Goal: Task Accomplishment & Management: Manage account settings

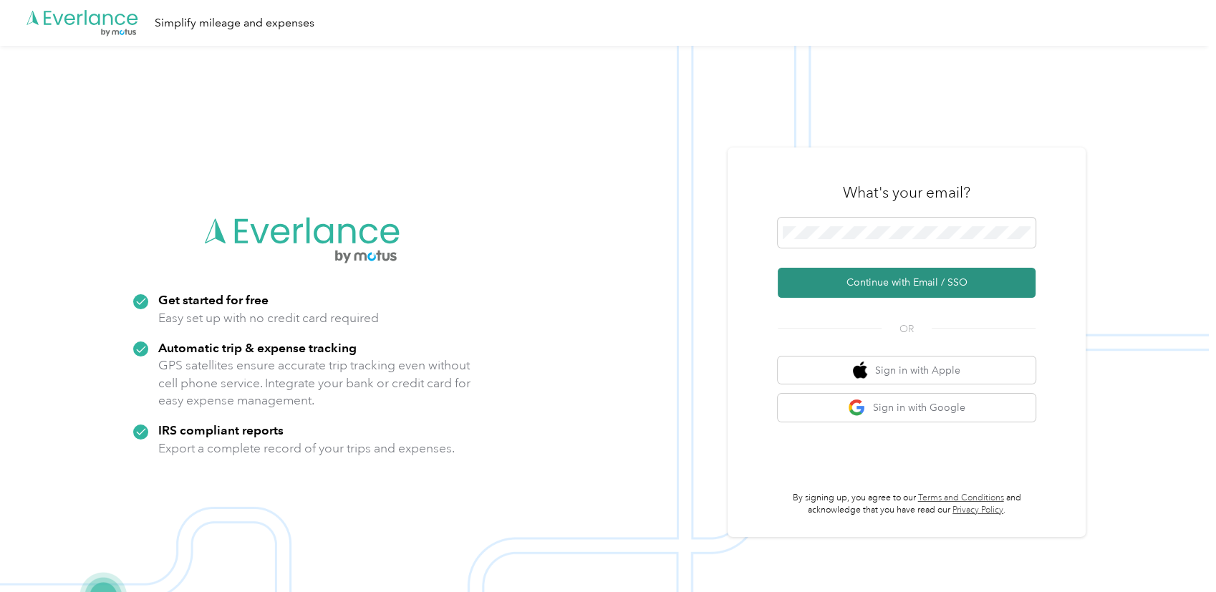
click at [923, 287] on button "Continue with Email / SSO" at bounding box center [907, 283] width 258 height 30
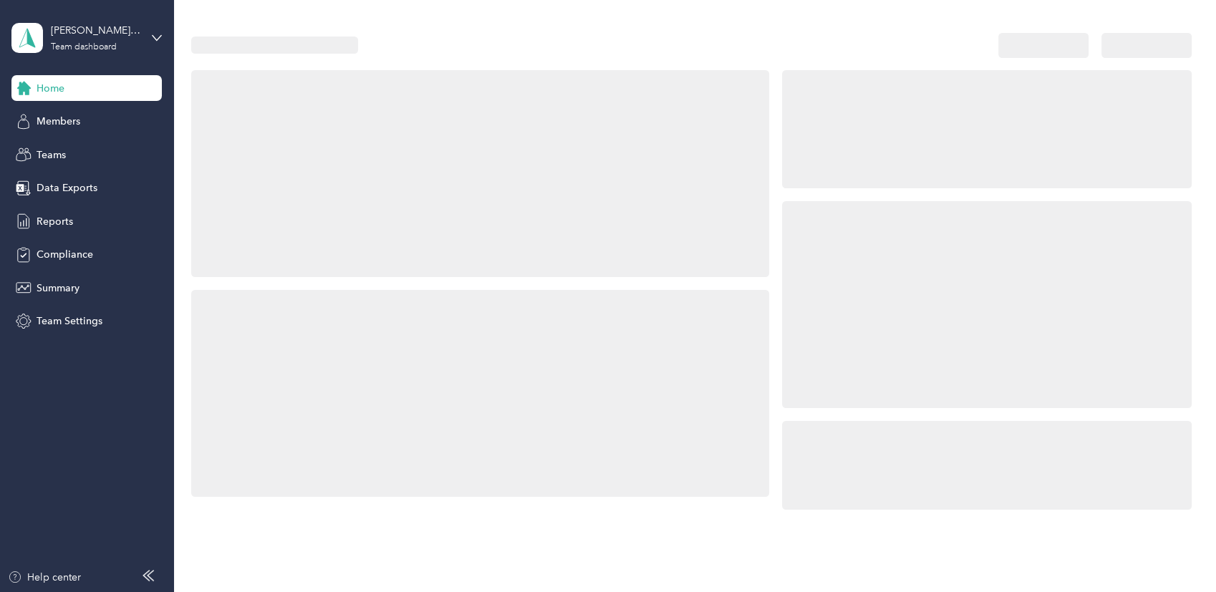
click at [860, 231] on div at bounding box center [987, 304] width 410 height 207
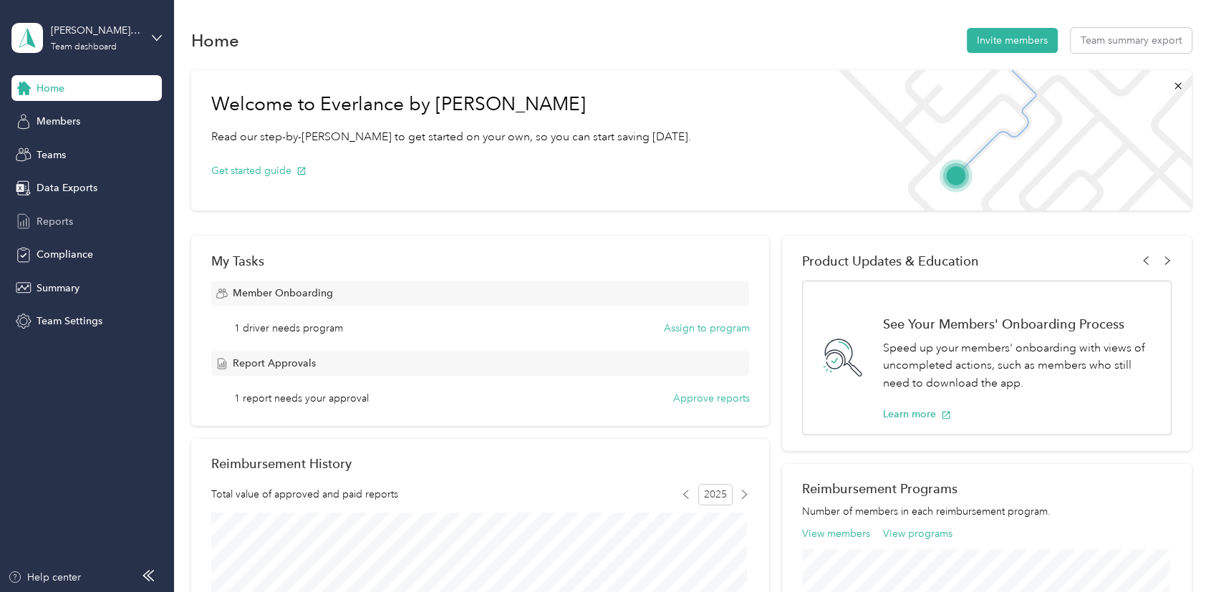
click at [79, 219] on div "Reports" at bounding box center [86, 221] width 150 height 26
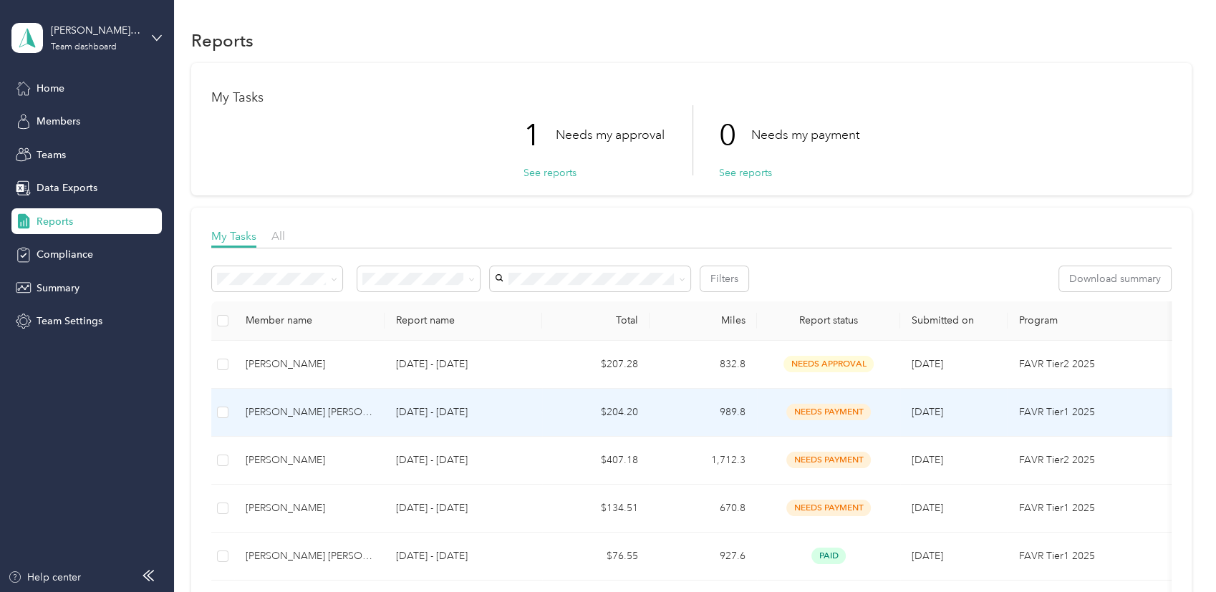
scroll to position [86, 0]
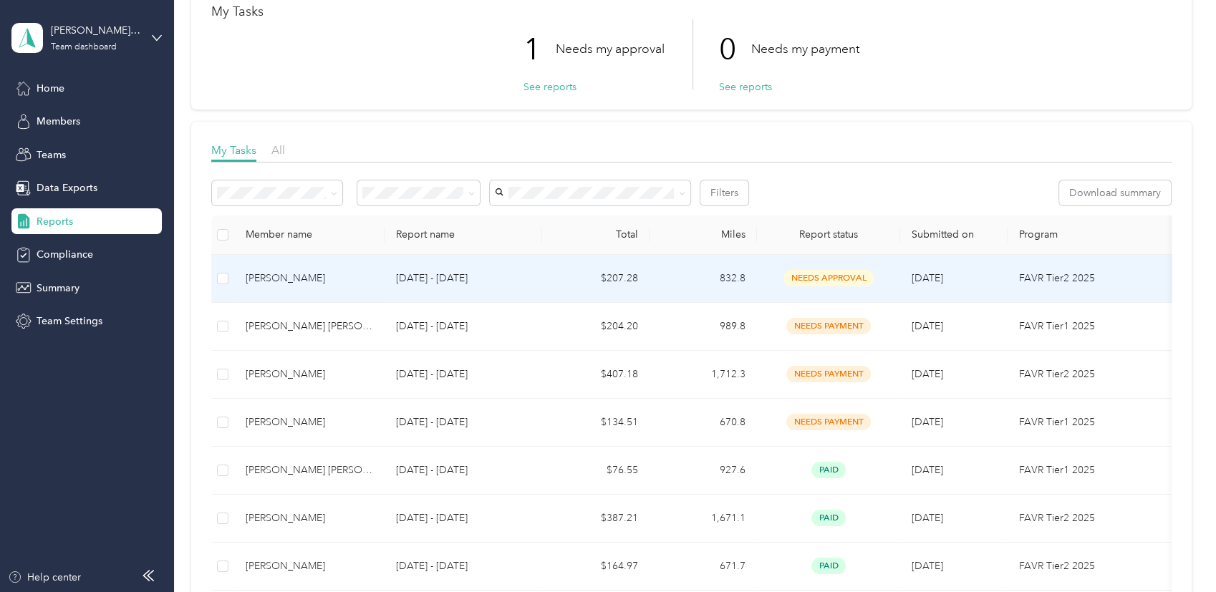
click at [513, 282] on p "Sep 1 - 30, 2025" at bounding box center [463, 279] width 135 height 16
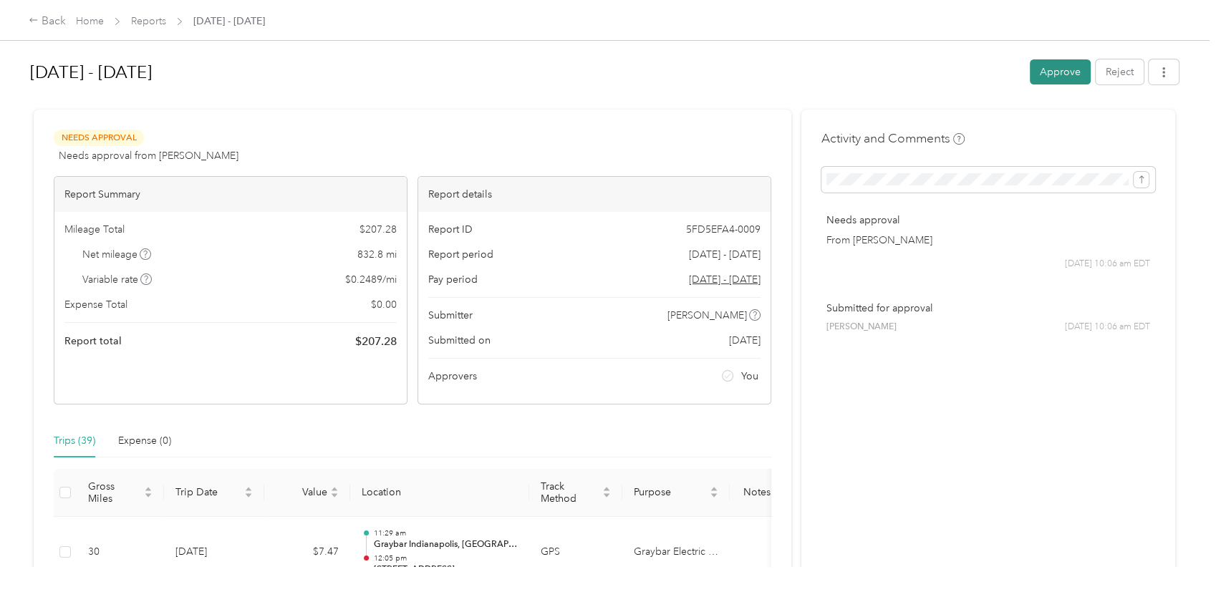
click at [1032, 72] on button "Approve" at bounding box center [1060, 71] width 61 height 25
